Goal: Navigation & Orientation: Go to known website

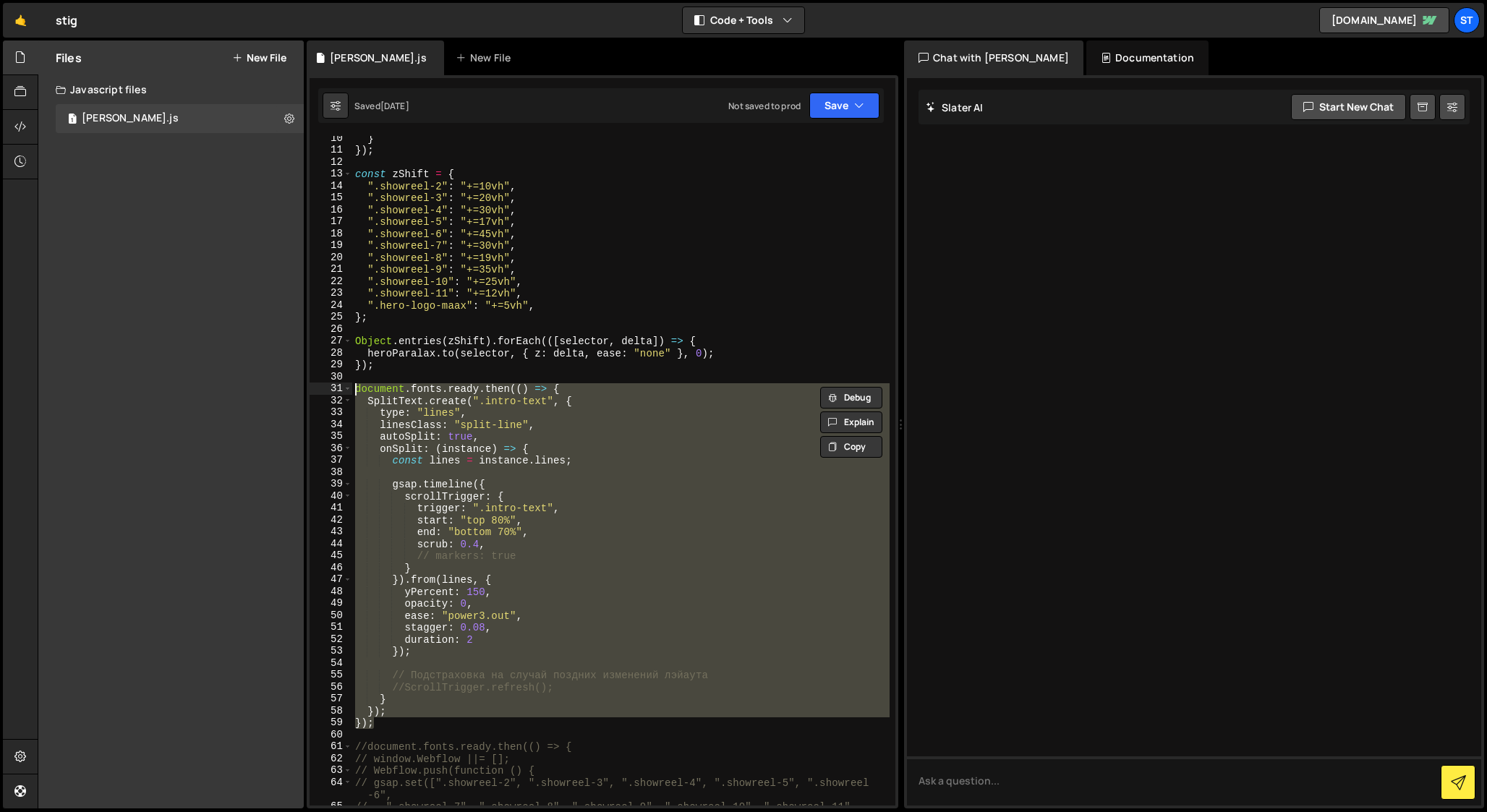
scroll to position [110, 0]
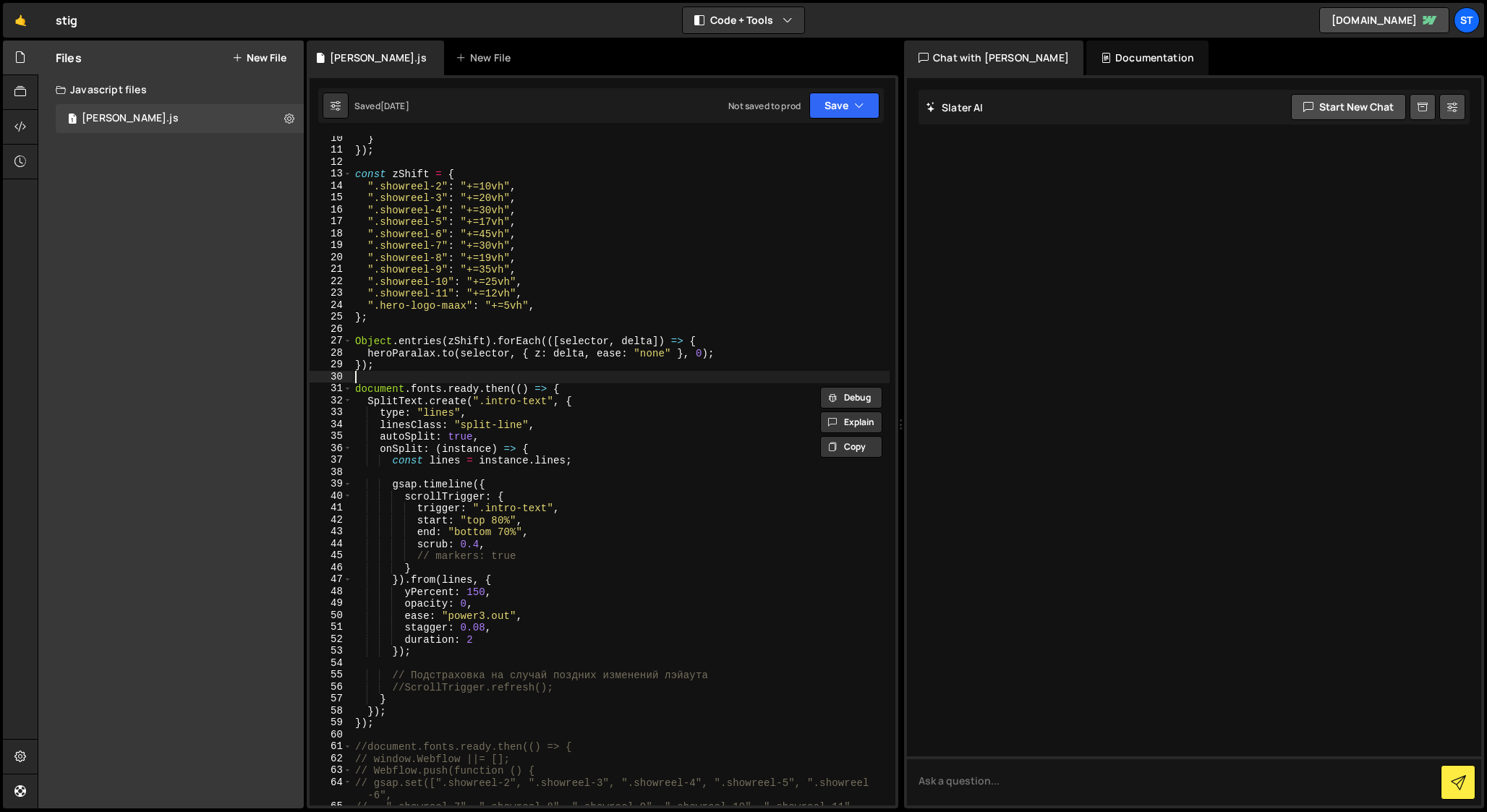
click at [668, 373] on div "} }) ; const zShift = { ".showreel-2" : "+=10vh" , ".showreel-3" : "+=20vh" , "…" at bounding box center [620, 478] width 537 height 694
